Goal: Check status: Check status

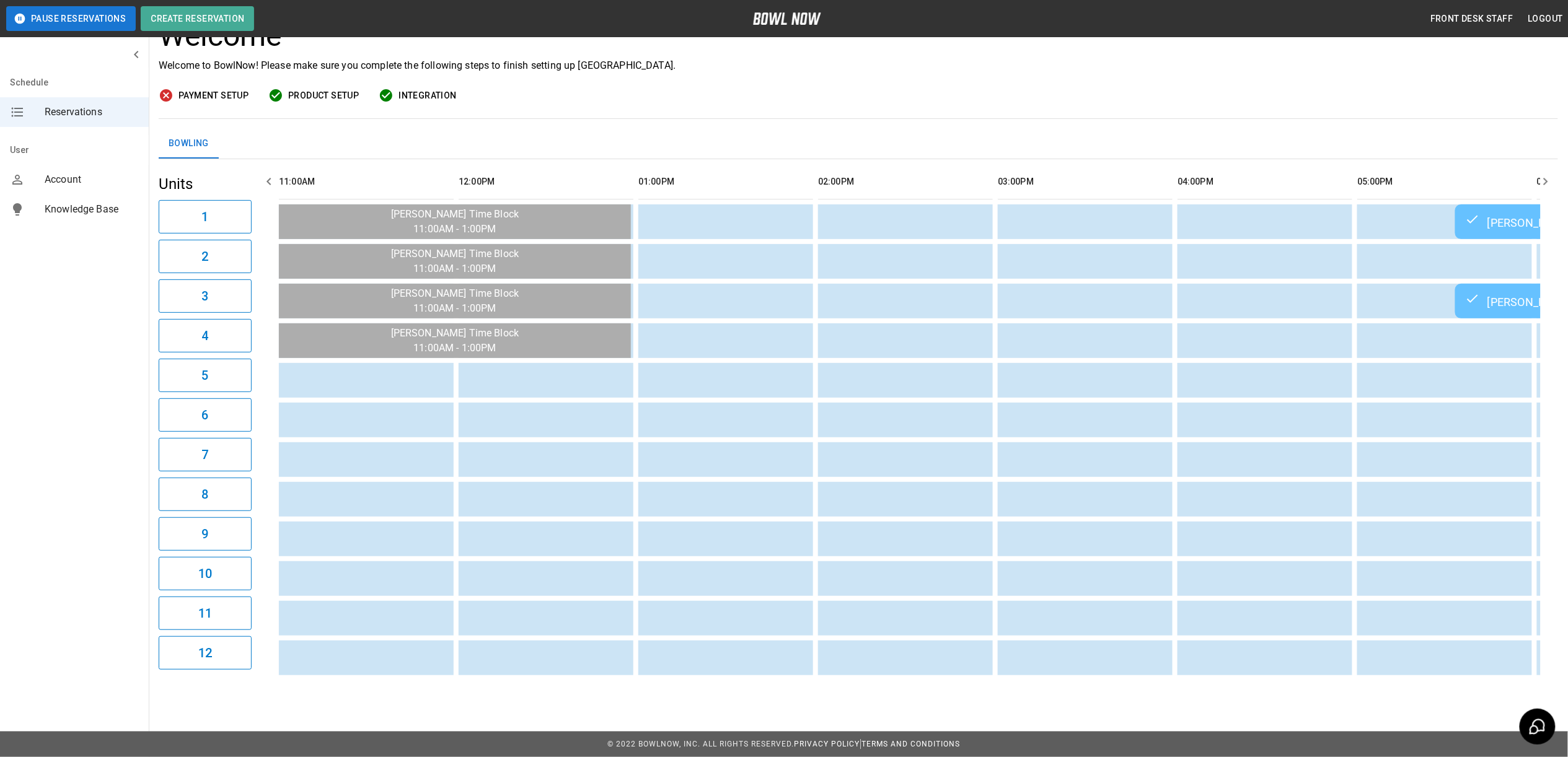
scroll to position [0, 1089]
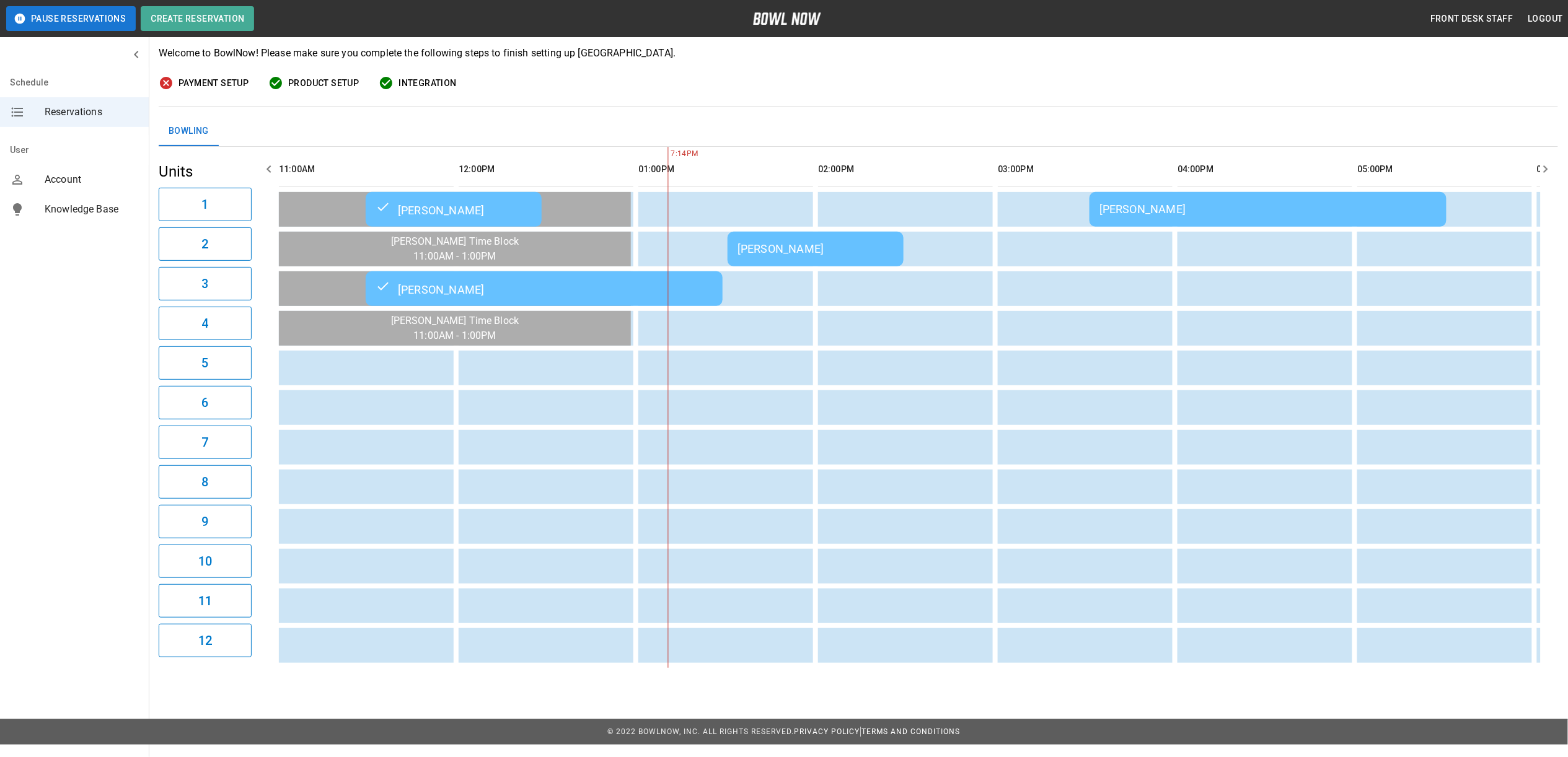
scroll to position [0, 1058]
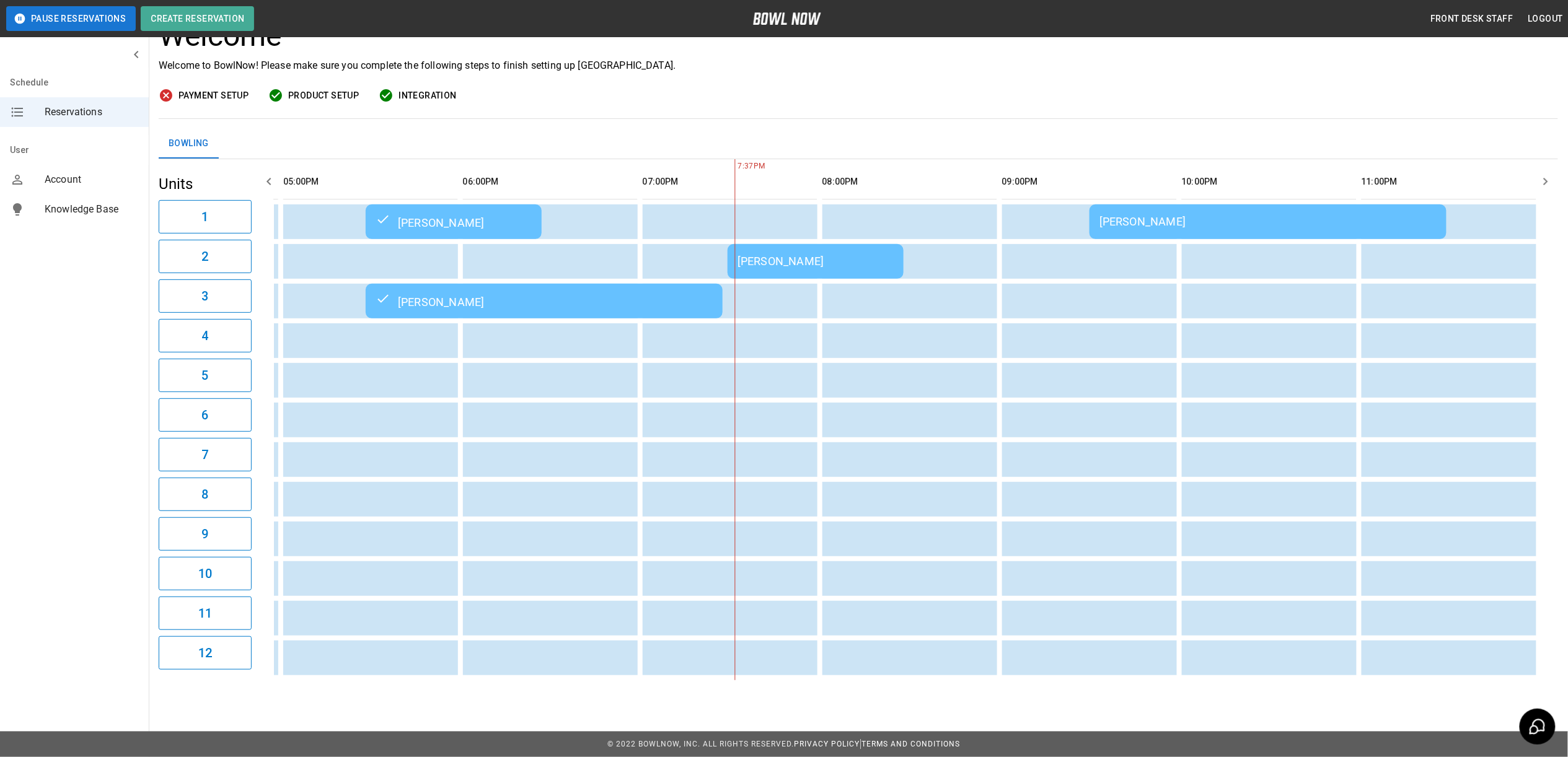
click at [768, 255] on div "[PERSON_NAME]" at bounding box center [816, 261] width 157 height 13
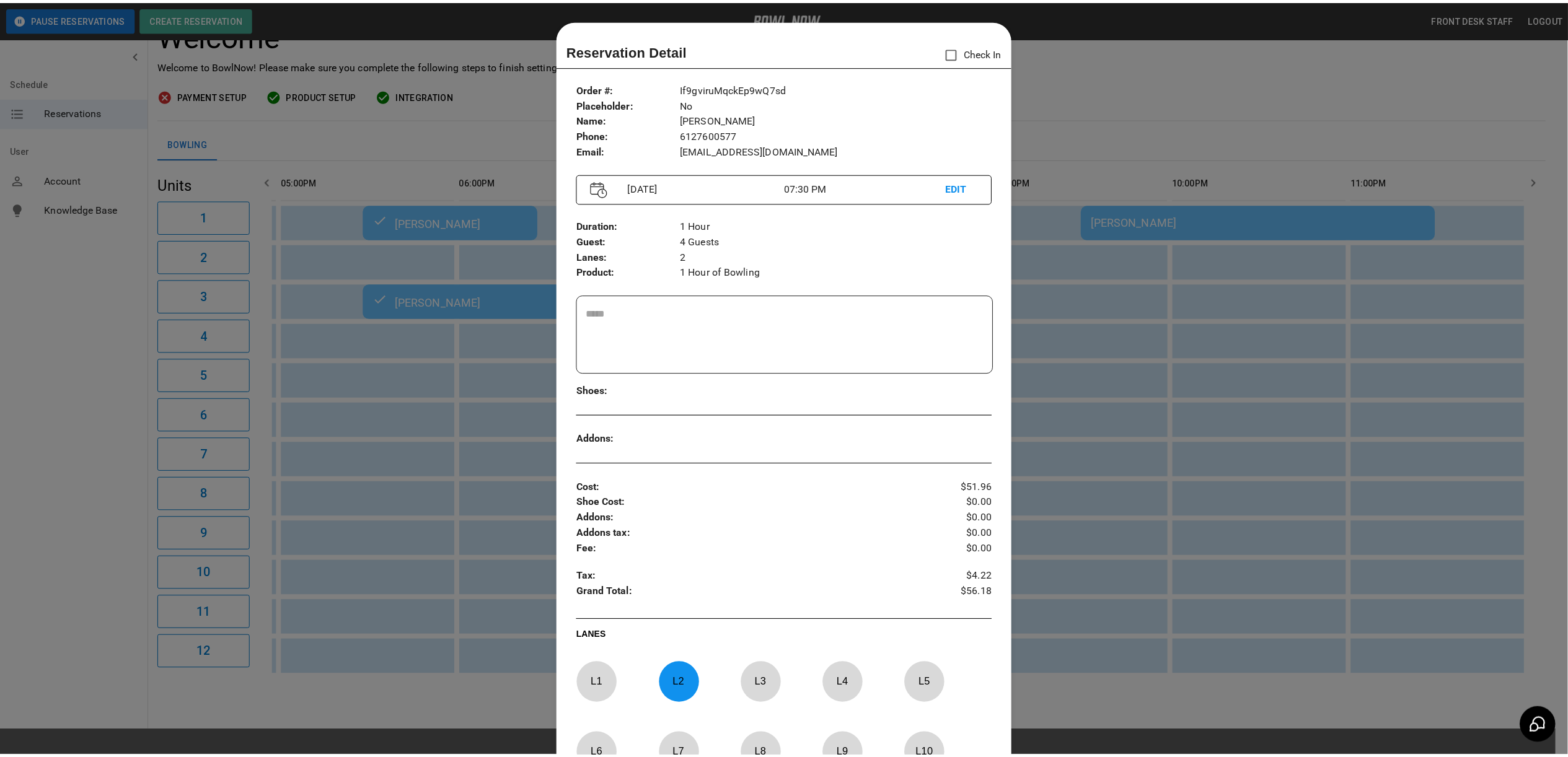
scroll to position [20, 0]
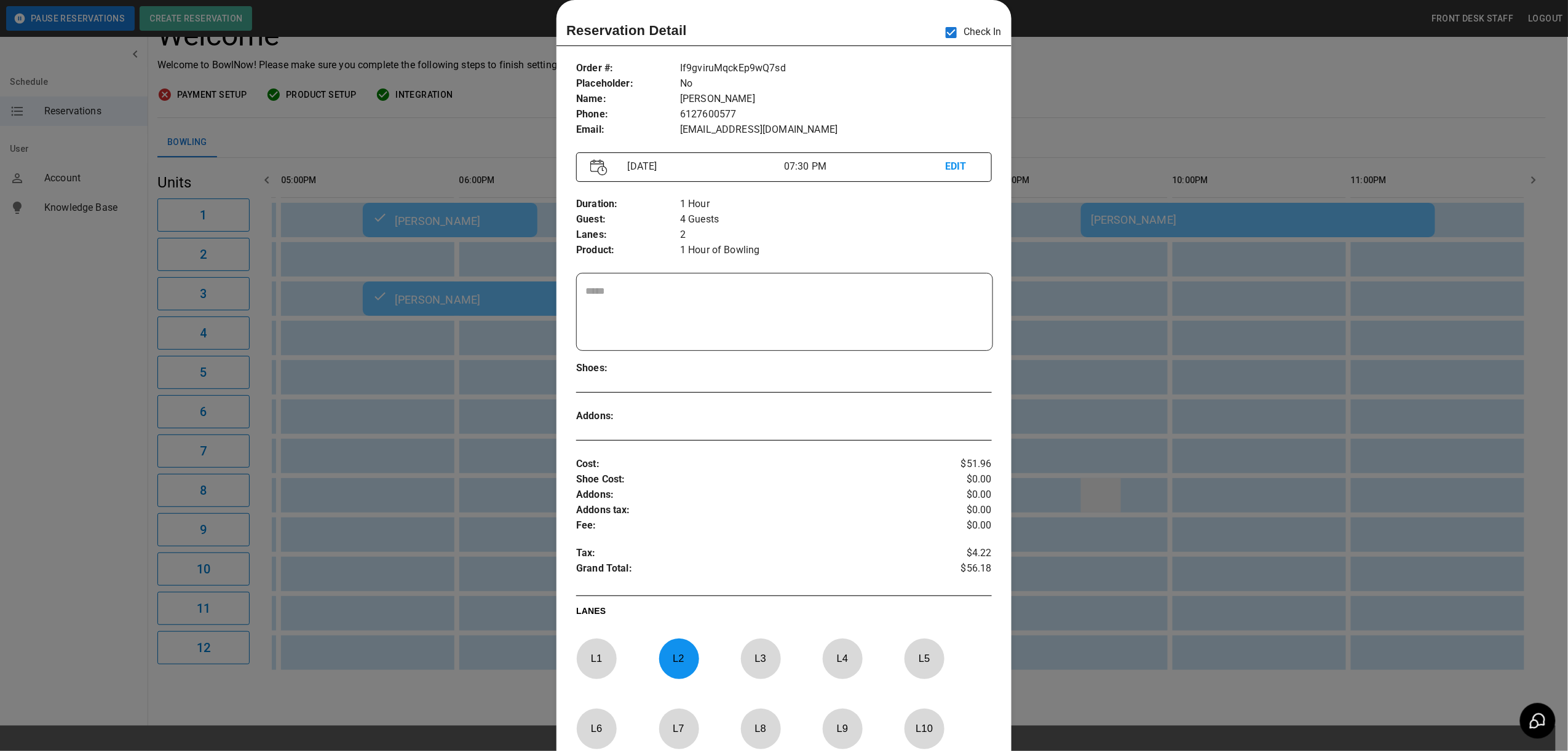
click at [1124, 485] on div at bounding box center [784, 375] width 1568 height 751
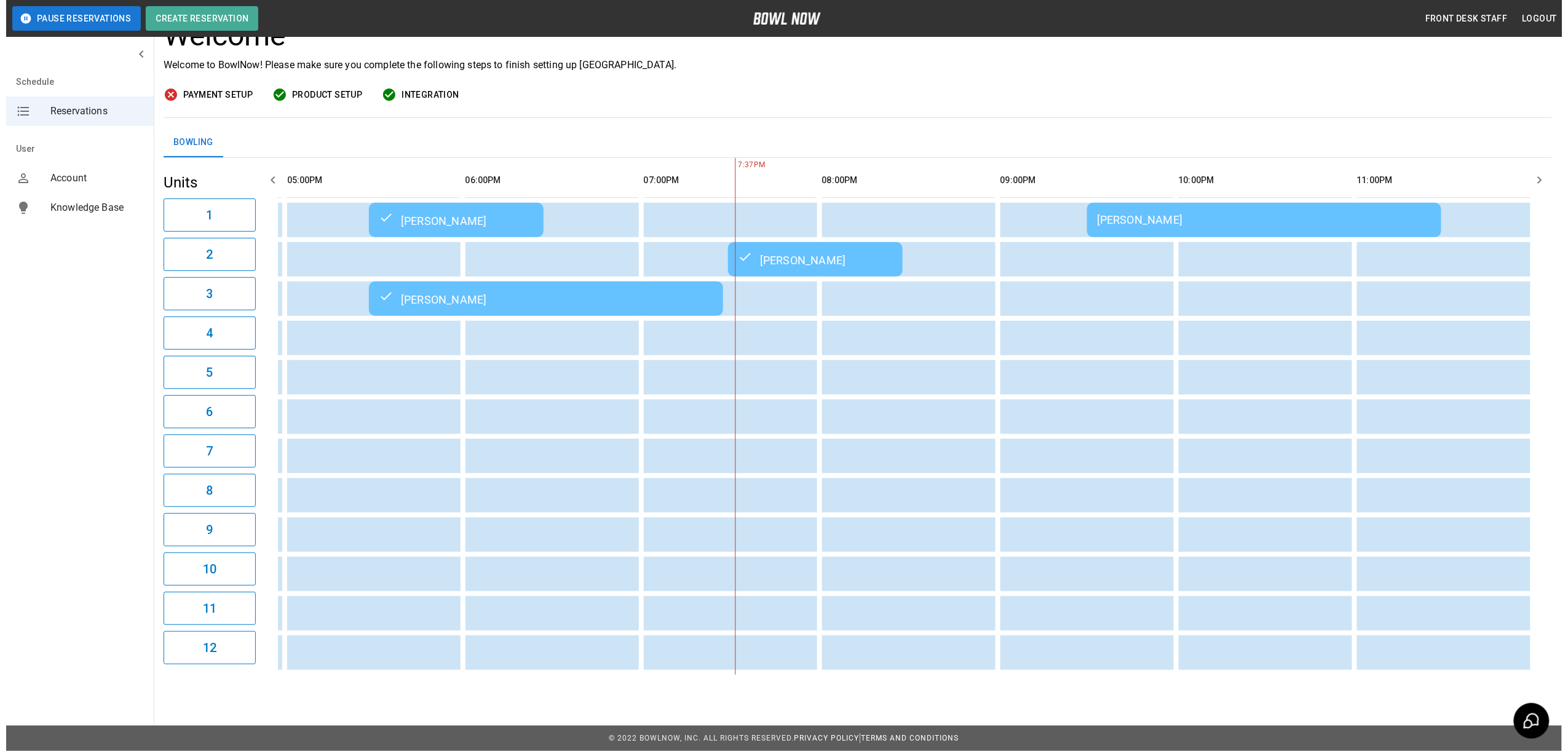
scroll to position [0, 1068]
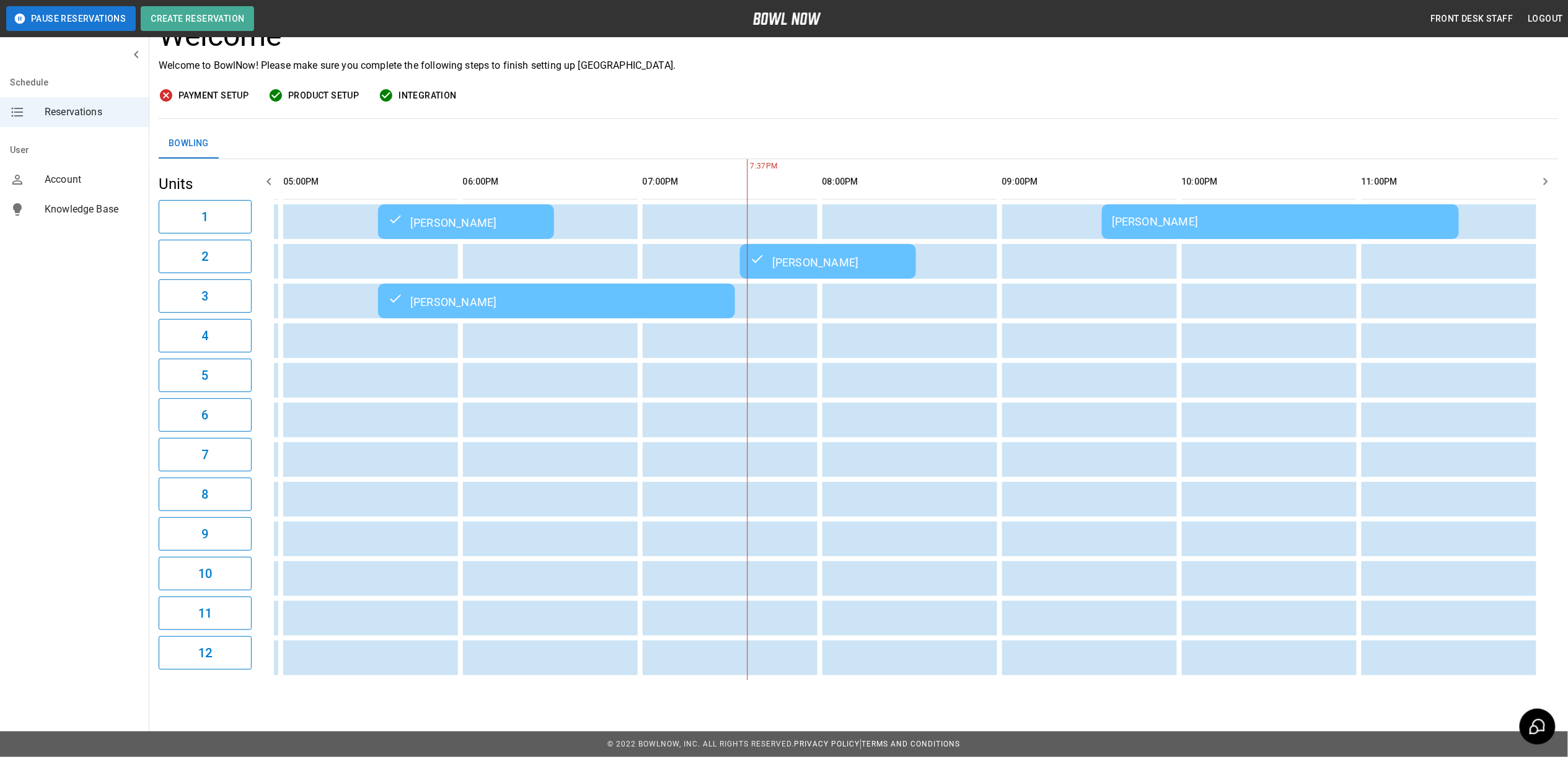
click at [800, 254] on div "[PERSON_NAME]" at bounding box center [828, 261] width 157 height 15
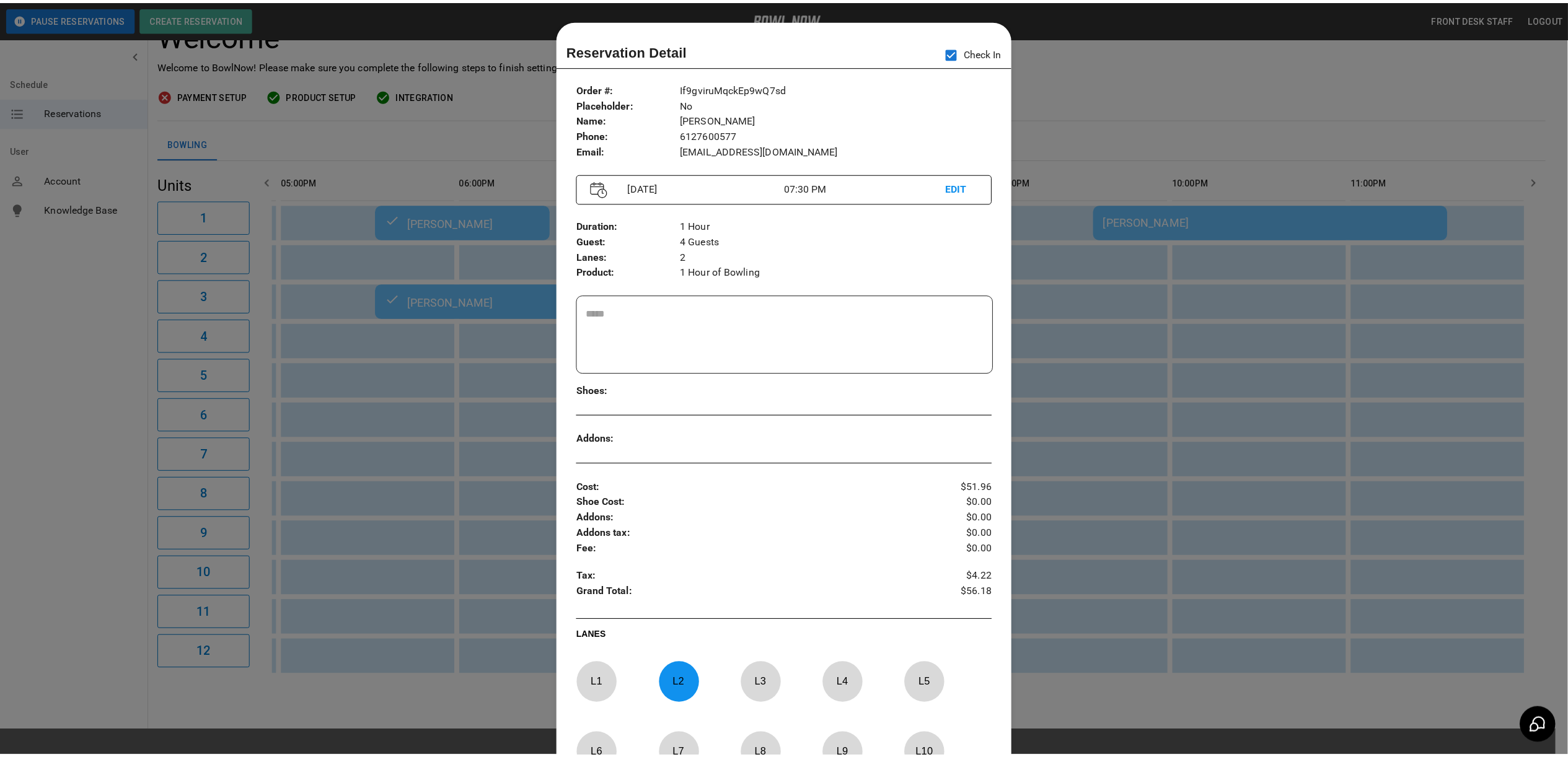
scroll to position [20, 0]
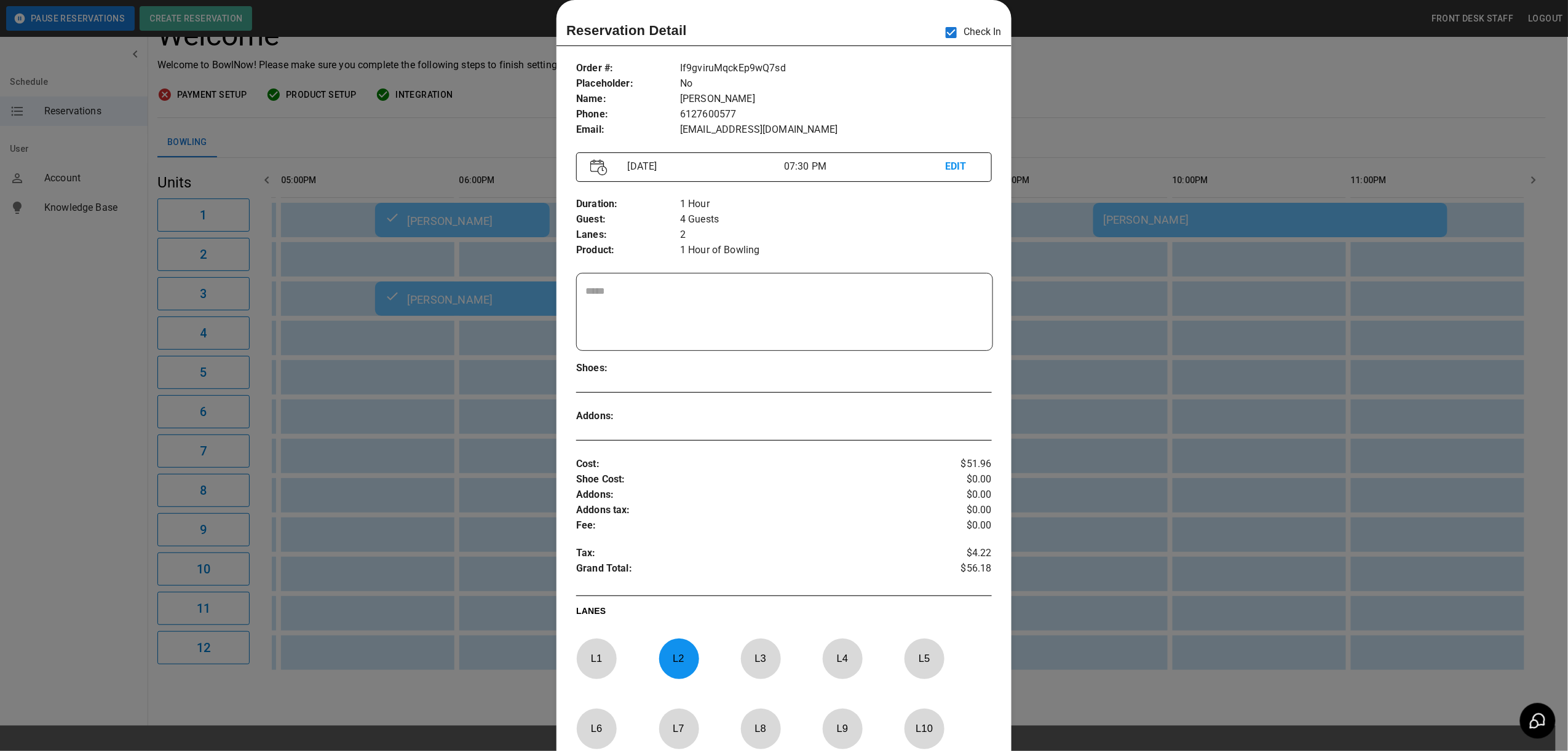
click at [1096, 264] on div at bounding box center [784, 375] width 1568 height 751
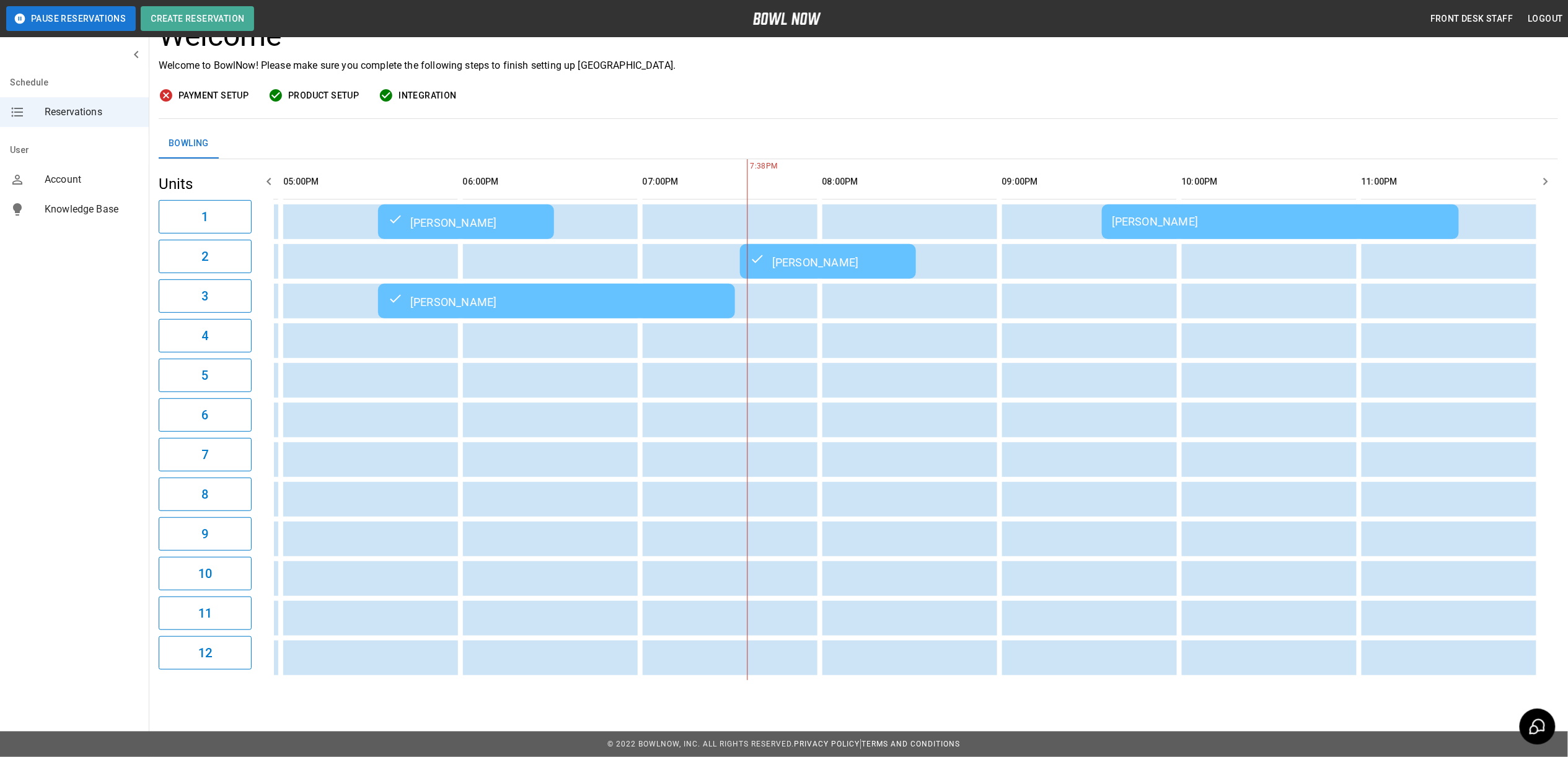
scroll to position [0, 1045]
